Goal: Information Seeking & Learning: Learn about a topic

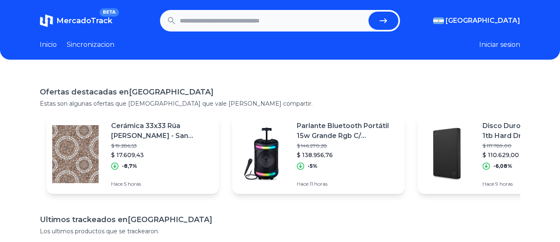
click at [85, 42] on link "Sincronizacion" at bounding box center [91, 45] width 48 height 10
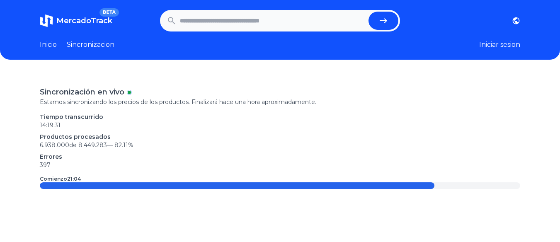
click at [70, 26] on h1 "MercadoTrack BETA" at bounding box center [84, 21] width 56 height 12
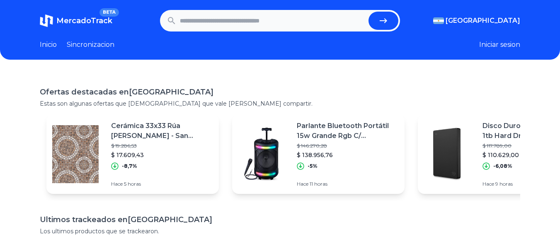
click at [226, 28] on input "text" at bounding box center [273, 21] width 186 height 18
type input "*****"
click at [369, 12] on button "submit" at bounding box center [384, 21] width 30 height 18
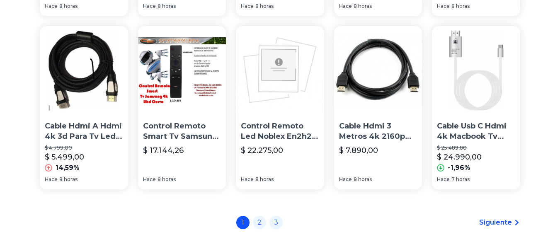
scroll to position [580, 0]
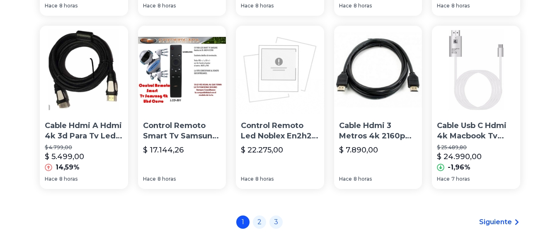
click at [509, 227] on span "Siguiente" at bounding box center [495, 222] width 33 height 10
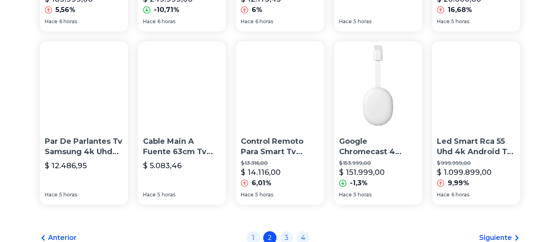
scroll to position [662, 0]
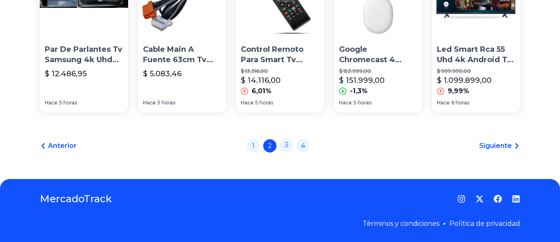
click at [291, 147] on link "3" at bounding box center [286, 144] width 13 height 13
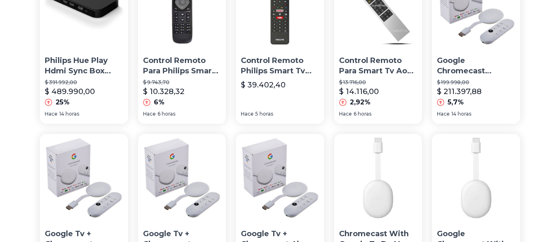
scroll to position [580, 0]
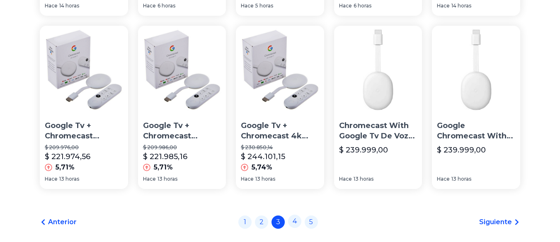
click at [301, 225] on link "4" at bounding box center [294, 221] width 13 height 13
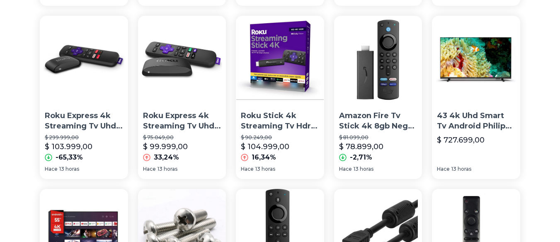
scroll to position [662, 0]
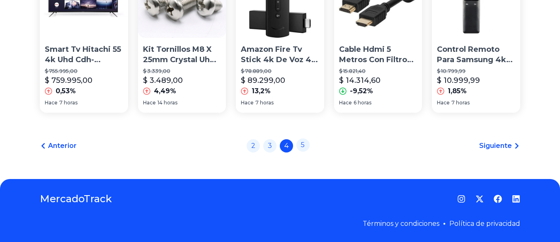
click at [308, 149] on link "5" at bounding box center [302, 144] width 13 height 13
